Goal: Communication & Community: Answer question/provide support

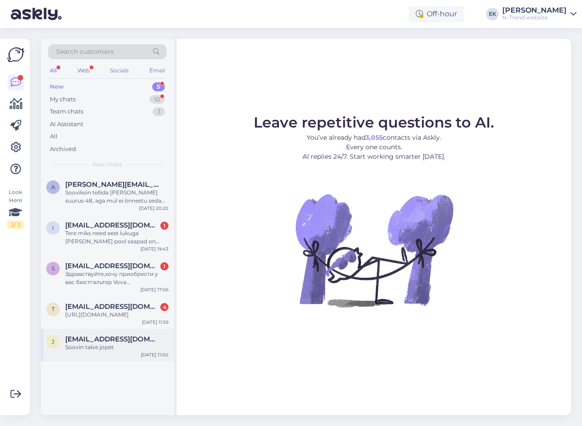
click at [83, 352] on div "Soovin talve jopet" at bounding box center [116, 348] width 103 height 8
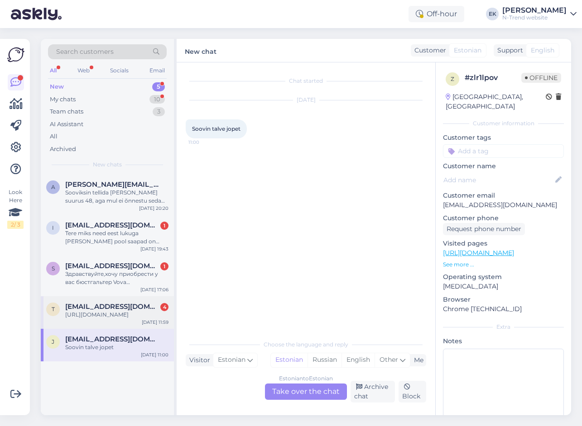
click at [117, 315] on div "[URL][DOMAIN_NAME]" at bounding box center [116, 315] width 103 height 8
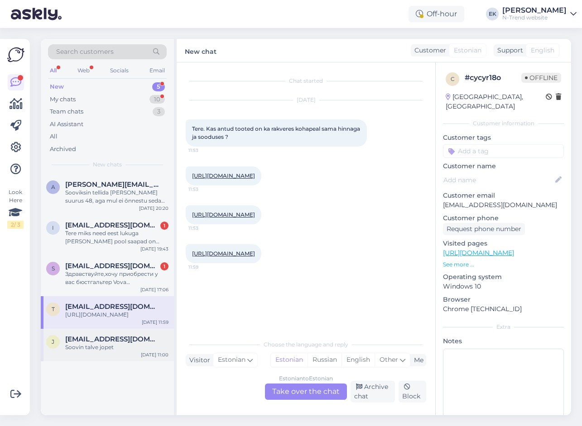
click at [116, 352] on div "Soovin talve jopet" at bounding box center [116, 348] width 103 height 8
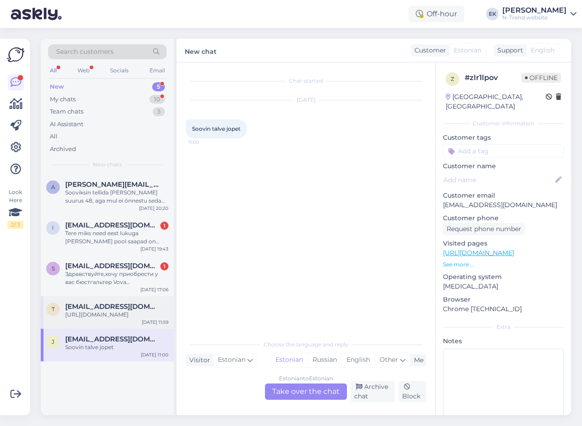
click at [109, 318] on div "[URL][DOMAIN_NAME]" at bounding box center [116, 315] width 103 height 8
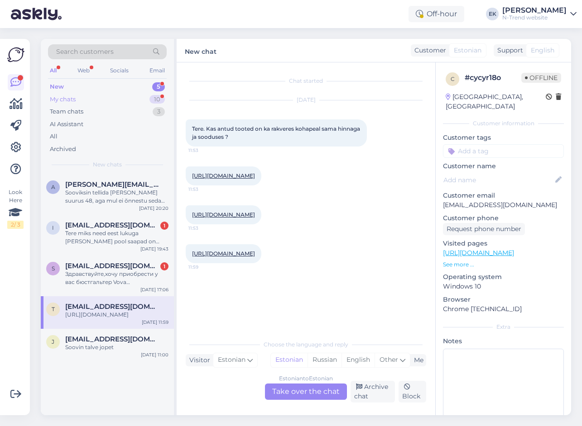
click at [68, 101] on div "My chats" at bounding box center [63, 99] width 26 height 9
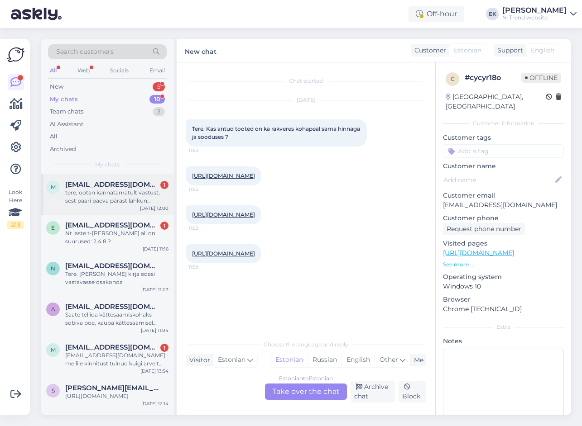
click at [89, 187] on span "[EMAIL_ADDRESS][DOMAIN_NAME]" at bounding box center [112, 185] width 94 height 8
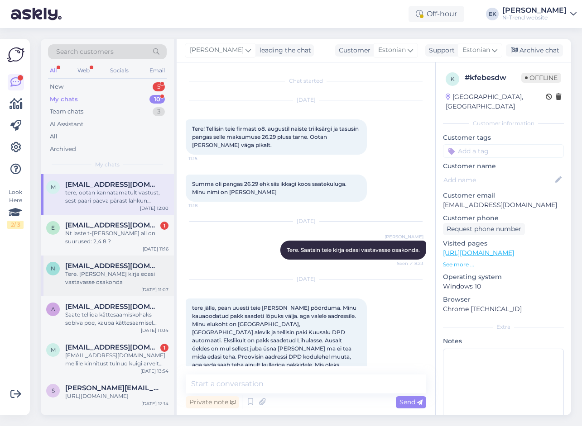
click at [116, 275] on div "Tere. [PERSON_NAME] kirja edasi vastavasse osakonda" at bounding box center [116, 278] width 103 height 16
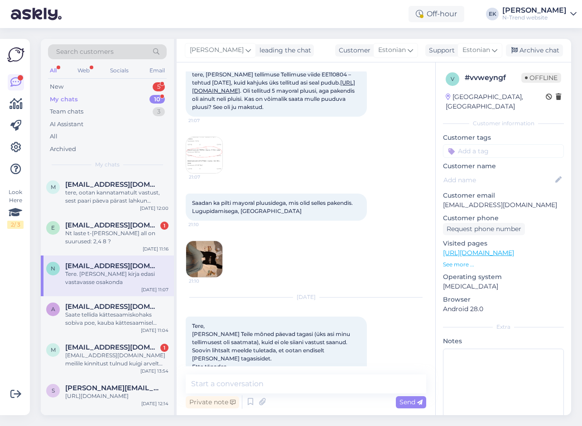
scroll to position [47, 0]
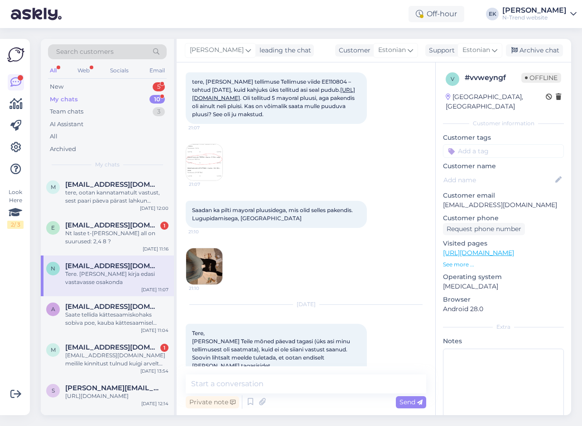
click at [196, 284] on img at bounding box center [204, 266] width 36 height 36
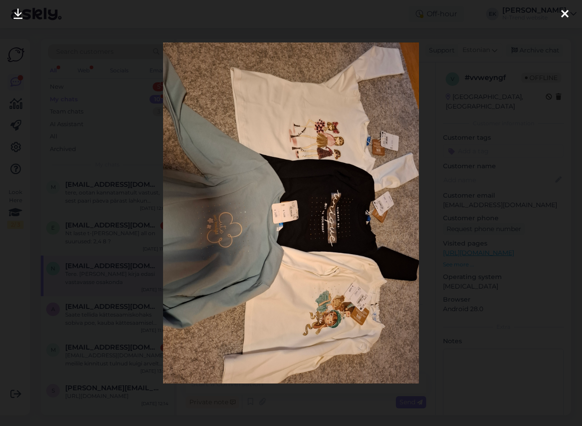
click at [17, 14] on icon at bounding box center [18, 15] width 9 height 12
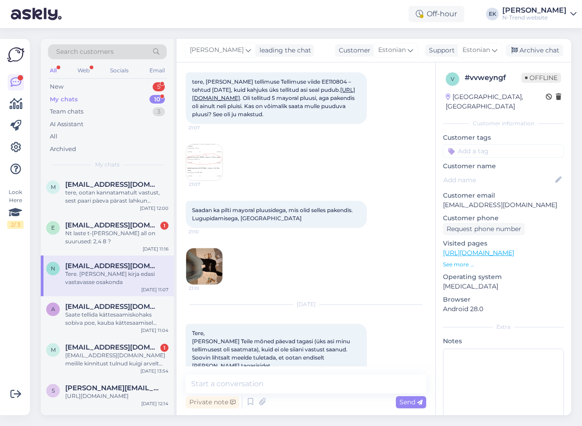
scroll to position [138, 0]
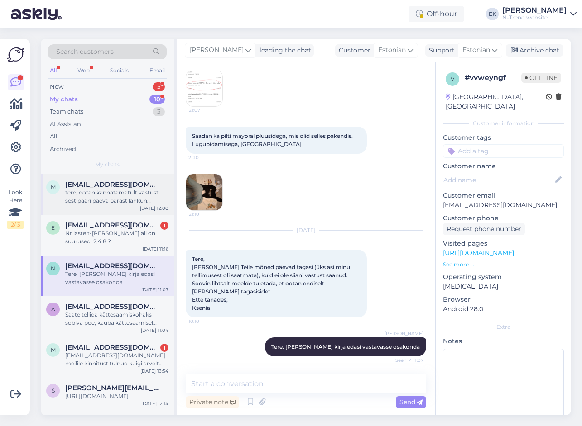
click at [98, 191] on div "tere, ootan kannatamatult vastust, sest paari päeva pärast lahkun välismaale ni…" at bounding box center [116, 197] width 103 height 16
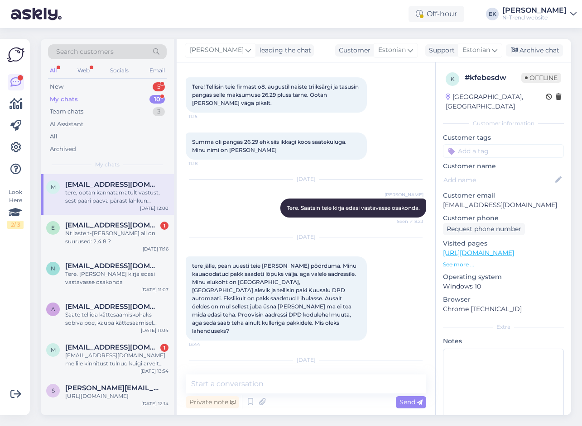
scroll to position [84, 0]
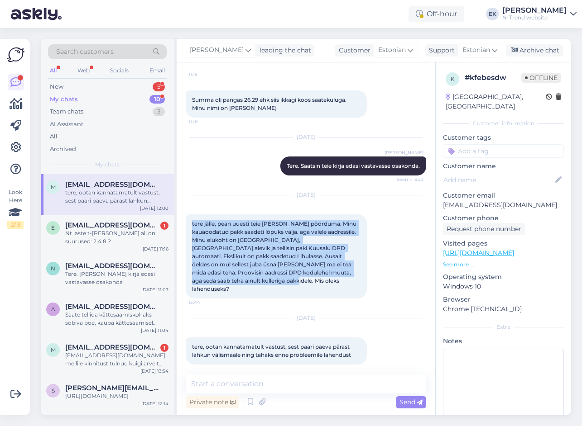
drag, startPoint x: 192, startPoint y: 223, endPoint x: 265, endPoint y: 284, distance: 94.8
click at [265, 284] on div "tere jälle, pean uuesti teie [PERSON_NAME] pöörduma. Minu kauaoodatud pakk saad…" at bounding box center [276, 257] width 181 height 84
click at [391, 293] on div "[DATE] tere jälle, pean uuesti teie [PERSON_NAME] pöörduma. Minu kauaoodatud pa…" at bounding box center [306, 247] width 240 height 123
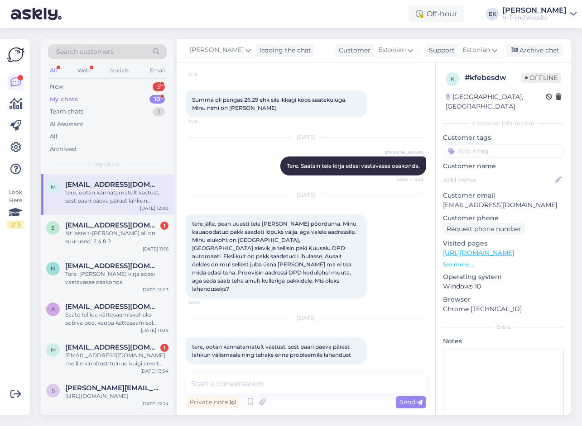
click at [410, 348] on div "[DATE] tere, ootan kannatamatult vastust, sest paari päeva pärast lahkun välism…" at bounding box center [306, 342] width 240 height 66
click at [325, 384] on textarea at bounding box center [306, 384] width 240 height 19
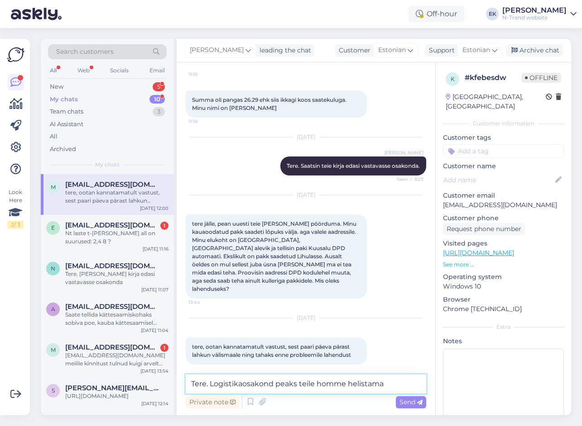
type textarea "Tere. Logistikaosakond peaks teile homme helistama."
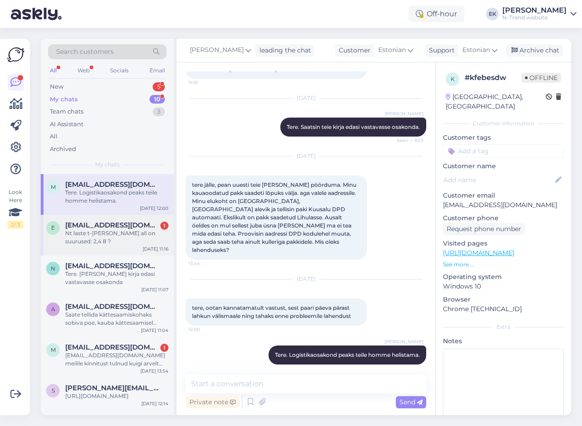
click at [98, 229] on div "Nt laste t-[PERSON_NAME] all on suurused: 2,4 8 ?" at bounding box center [116, 237] width 103 height 16
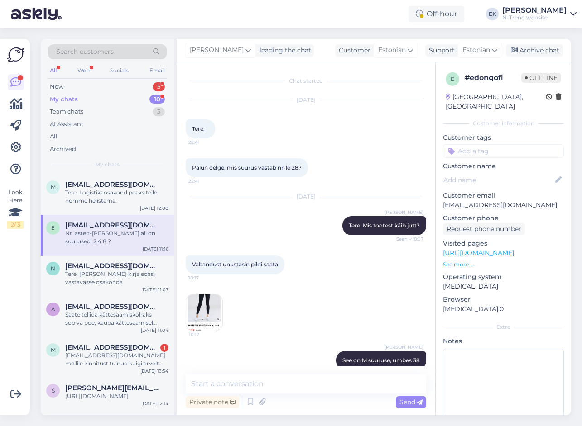
scroll to position [1428, 0]
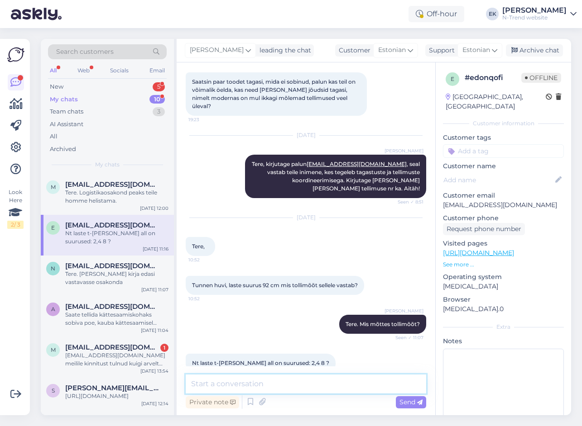
click at [257, 384] on textarea at bounding box center [306, 384] width 240 height 19
type textarea "Need ei ole tollimõõdud, [PERSON_NAME] vanused aastates"
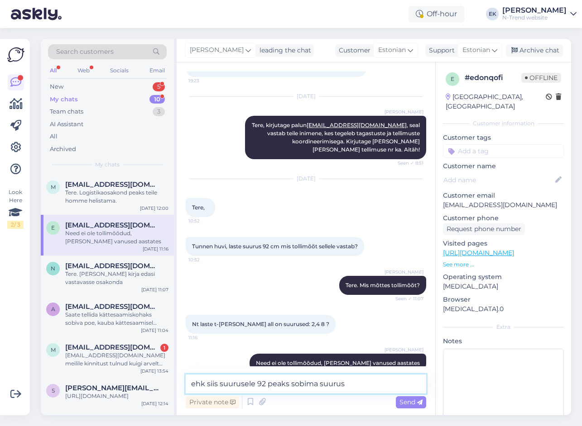
type textarea "ehk siis suurusele 92 peaks sobima suurus 2"
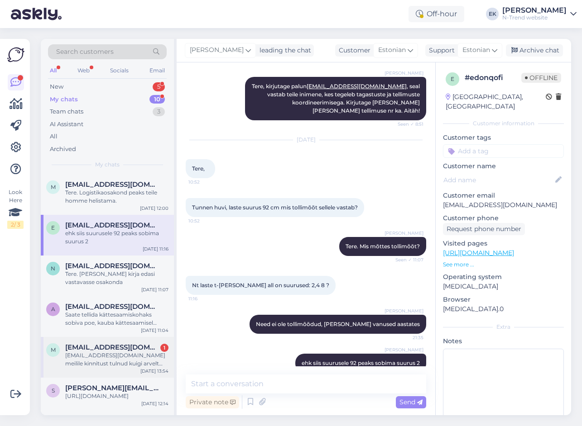
click at [79, 363] on div "[EMAIL_ADDRESS][DOMAIN_NAME] meilile kinnitust tulnud kuigi arvelt läks rqha ma…" at bounding box center [116, 360] width 103 height 16
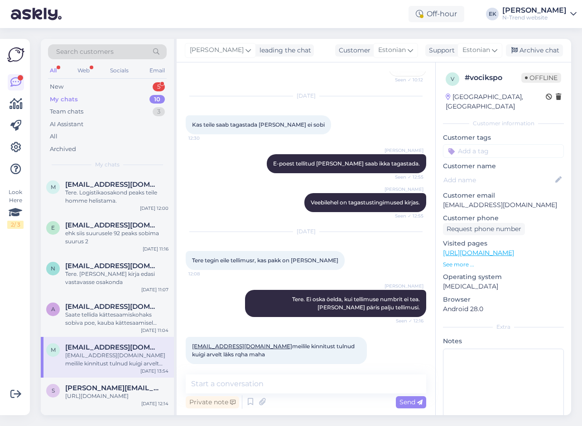
scroll to position [1179, 0]
